Goal: Task Accomplishment & Management: Use online tool/utility

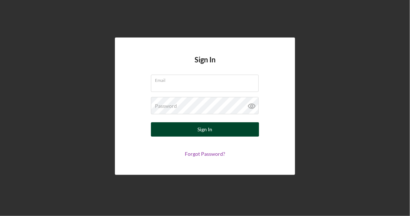
type input "[PERSON_NAME][EMAIL_ADDRESS][PERSON_NAME][DOMAIN_NAME]"
click at [219, 128] on button "Sign In" at bounding box center [205, 129] width 108 height 14
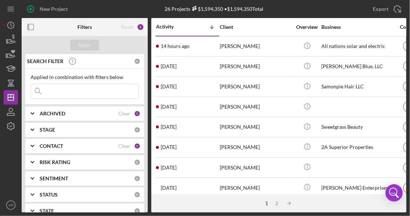
click at [72, 88] on input at bounding box center [84, 91] width 107 height 14
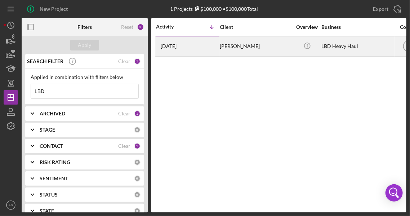
type input "LBD"
click at [231, 42] on div "[PERSON_NAME]" at bounding box center [256, 46] width 72 height 19
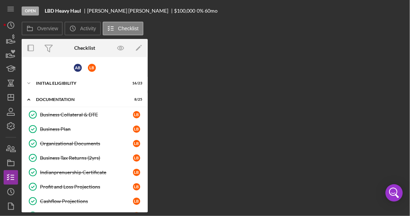
scroll to position [265, 0]
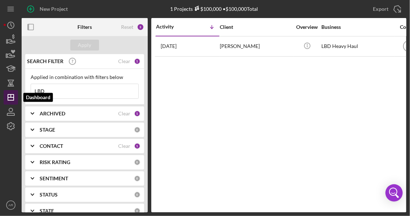
drag, startPoint x: 57, startPoint y: 88, endPoint x: 11, endPoint y: 98, distance: 46.4
click at [11, 98] on div "New Project 1 Projects $100,000 • $100,000 Total LBD Export Icon/Export Filters…" at bounding box center [205, 106] width 403 height 212
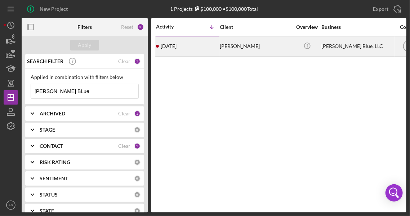
type input "[PERSON_NAME] BLue"
click at [177, 48] on time "[DATE]" at bounding box center [169, 46] width 16 height 6
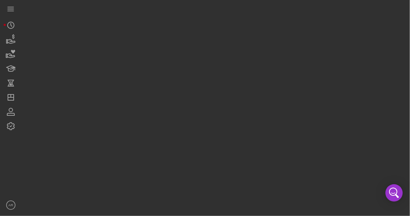
click at [179, 48] on div at bounding box center [214, 106] width 385 height 212
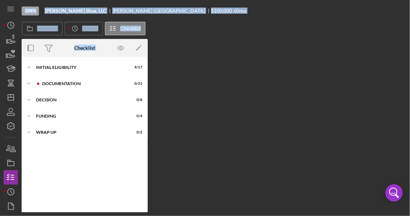
scroll to position [78, 0]
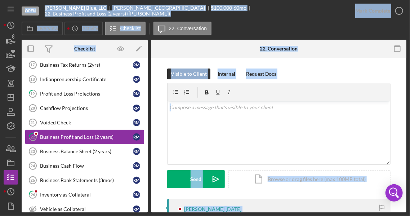
click at [70, 134] on div "Business Profit and Loss (2 years)" at bounding box center [86, 137] width 93 height 6
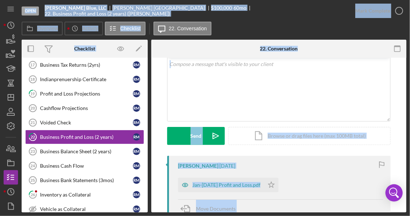
scroll to position [50, 0]
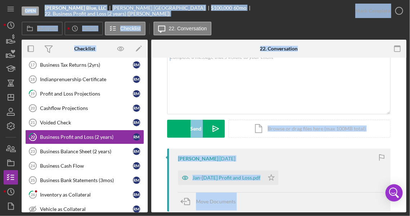
click at [324, 177] on div "Jan-[DATE] Profit and Loss.pdf Icon/Star" at bounding box center [280, 176] width 205 height 18
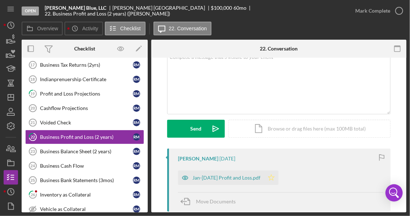
click at [279, 179] on icon "Icon/Star" at bounding box center [271, 177] width 14 height 14
click at [243, 179] on div "Jan-[DATE] Profit and Loss.pdf" at bounding box center [226, 178] width 68 height 6
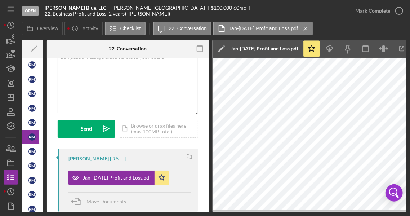
scroll to position [0, 120]
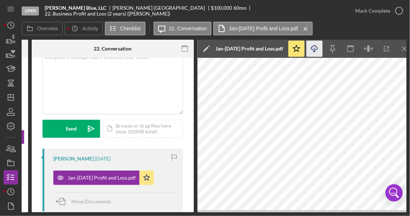
click at [315, 48] on line "button" at bounding box center [315, 50] width 0 height 4
